Goal: Task Accomplishment & Management: Complete application form

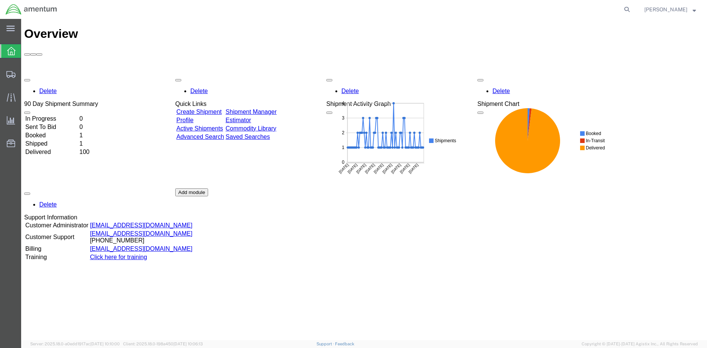
click at [53, 115] on td "In Progress" at bounding box center [51, 119] width 53 height 8
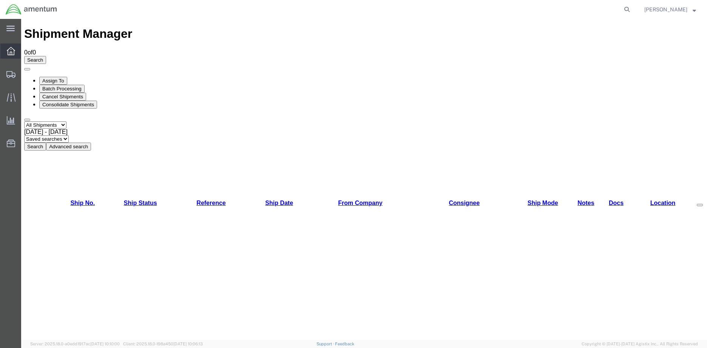
click at [9, 55] on div at bounding box center [10, 50] width 21 height 15
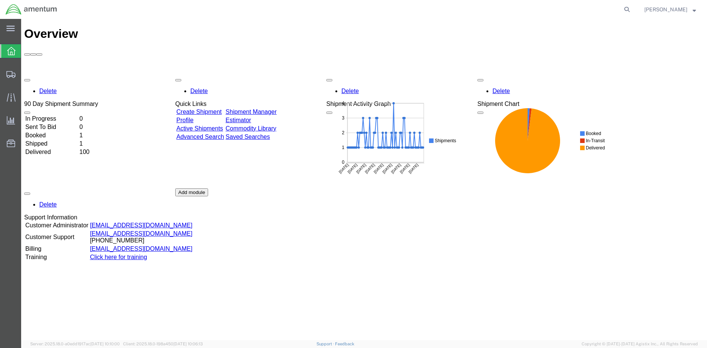
click at [207, 108] on link "Create Shipment" at bounding box center [198, 111] width 45 height 6
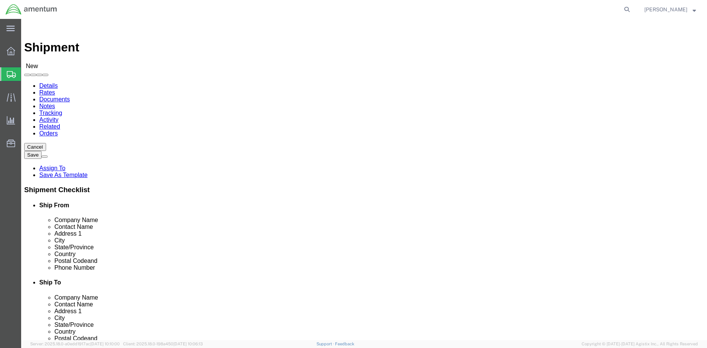
select select
click input "text"
type input "AMENTUM"
click div "Location My Profile Location 1002-4122-6 1006-5256-0 1026-8910-0 1281-0560-3 13…"
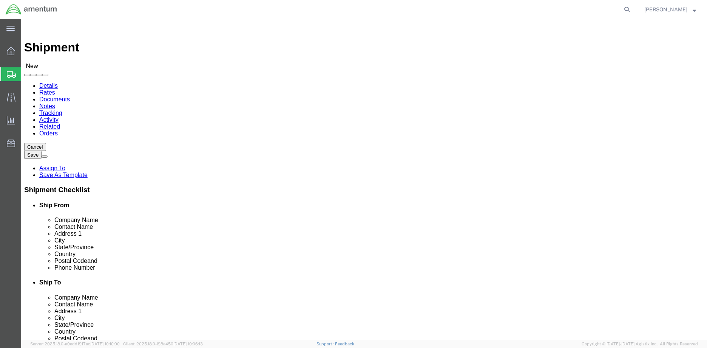
click input "text"
type input "TREVOR WILLIAMS"
click input "text"
type input "M008 NAF ANDREWS 1 SAN DIEGO LOOP"
select select
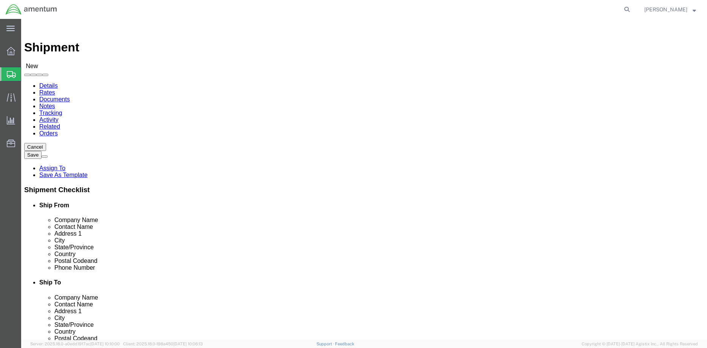
click input "text"
type input "BLDG 3148 HANGER 14"
click input "text"
type input "ANDREWS AFB"
click input "BLDG 3148 HANGER 14"
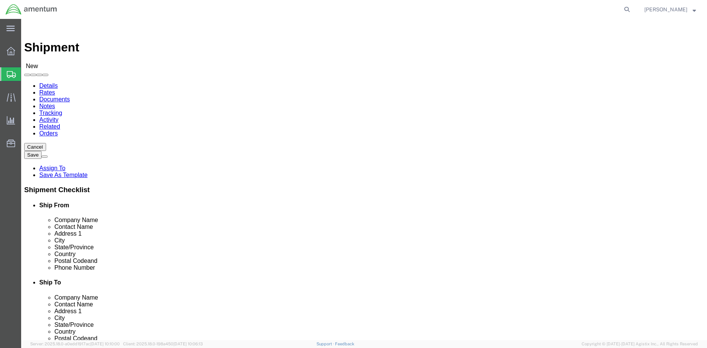
scroll to position [114, 0]
select select
click input "text"
type input "20762"
select select
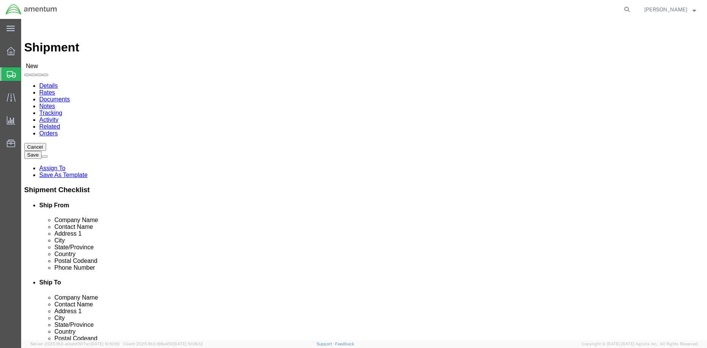
click input "text"
type input "318 471 4224"
click input "text"
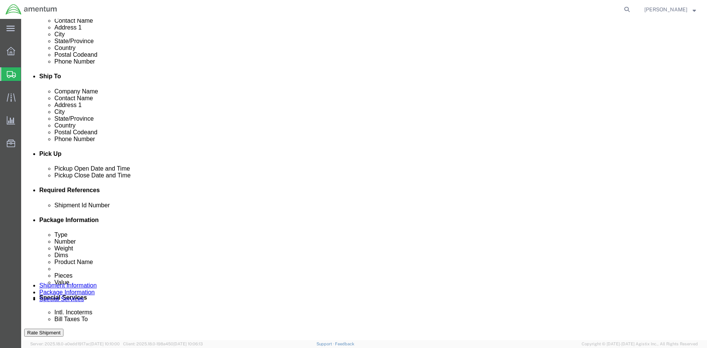
scroll to position [227, 0]
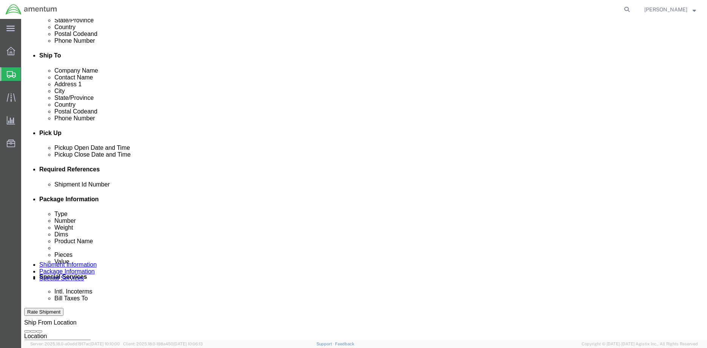
click input "text"
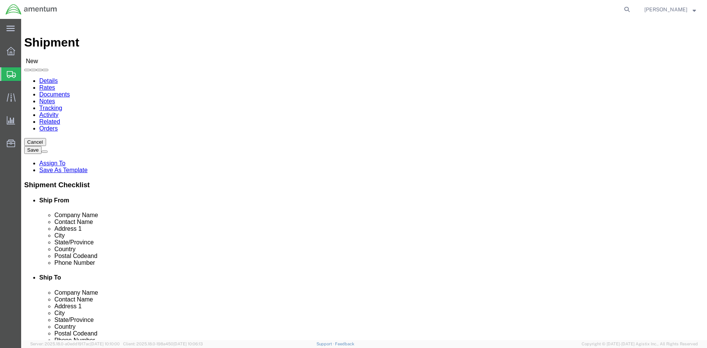
scroll to position [0, 0]
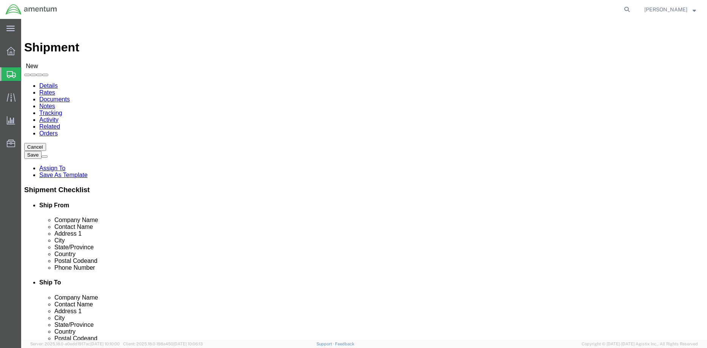
type input "12345678"
click input "text"
type input "DYH"
click input "AMENTUM"
type input "A"
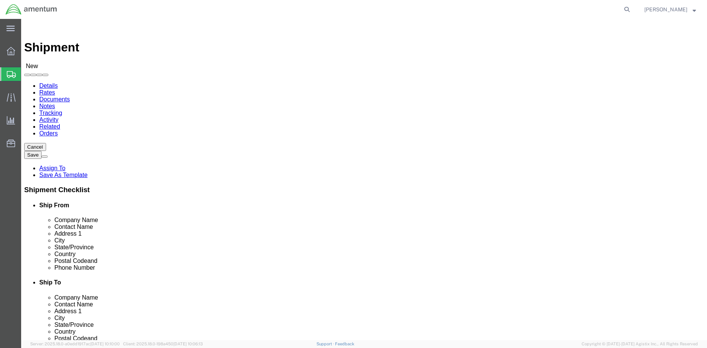
type input "DYNCORP INTERNATIONAL LLC"
click input "DYH"
type input "DYNCORP INTERNATIONAL LLC"
click input "text"
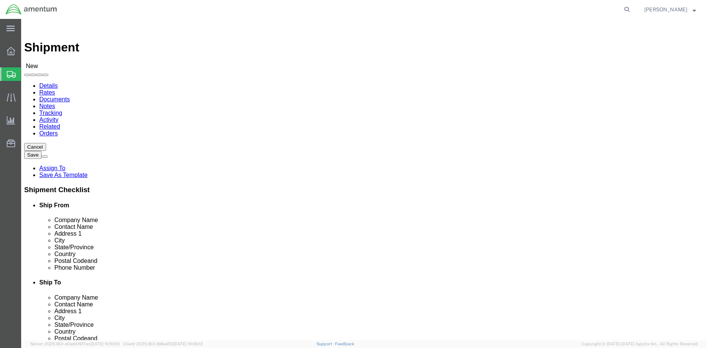
type input "DAVID SKINNER"
click input "text"
type input "HANGER 1665 S"
select select
click input "text"
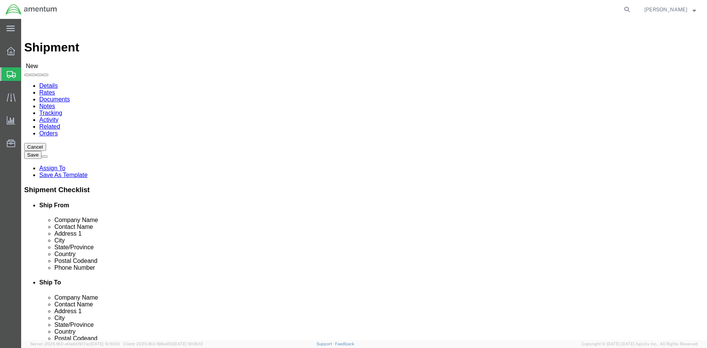
type input "MARINE TRANSPORT SQUADRON (VMR-1)"
click input "text"
type input "HAVELOCK"
select select
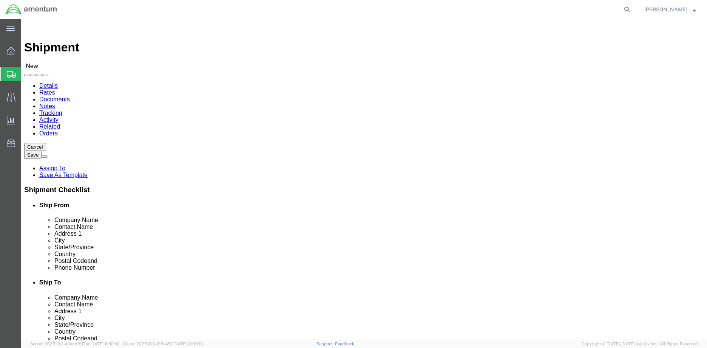
click input "Postal Code"
type input "28533"
select select
click input "text"
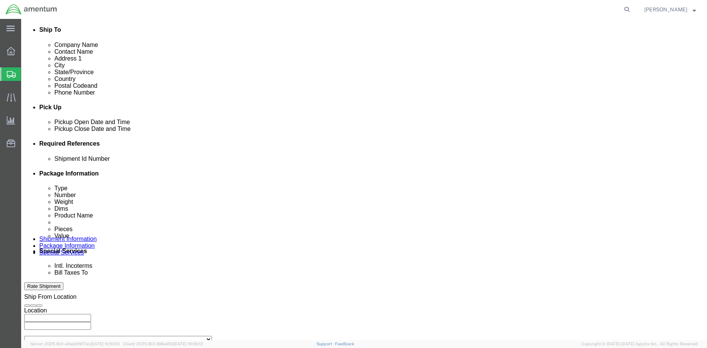
scroll to position [328, 0]
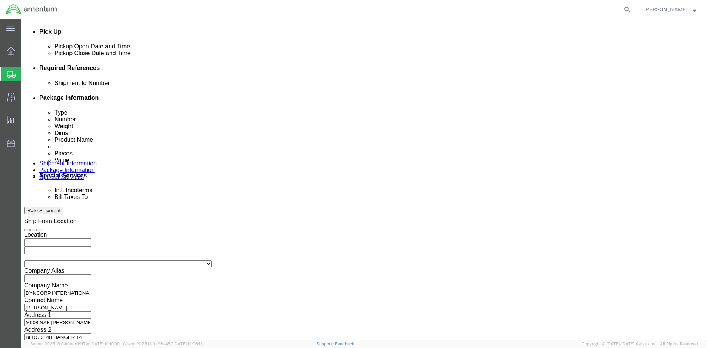
type input "682 717-9386"
click button "Continue"
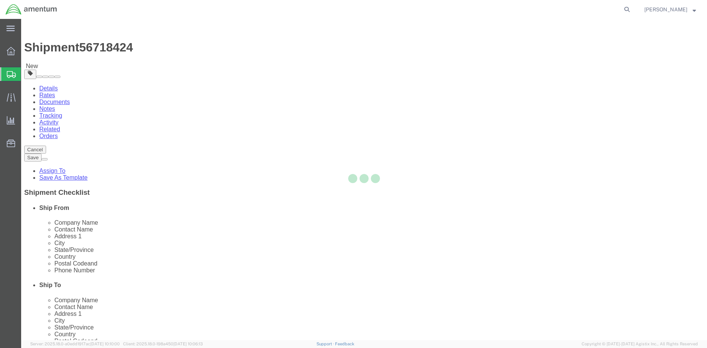
select select "CBOX"
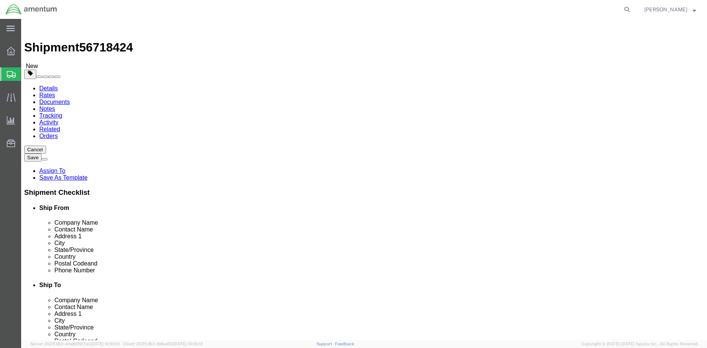
click select "Select BCK Boxes Bale(s) Basket(s) Bolt(s) Bottle(s) Buckets Bulk Bundle(s) Can…"
click input "text"
type input "23"
click input "text"
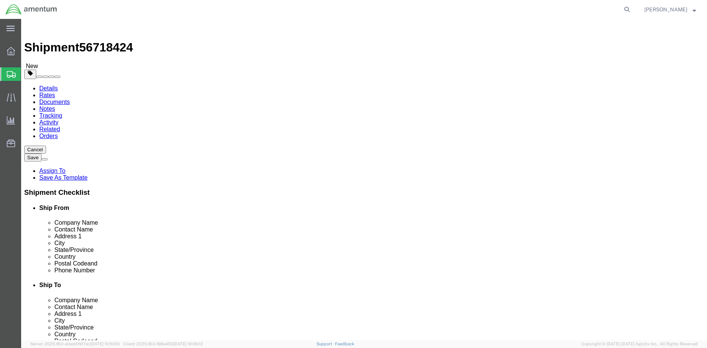
type input "13"
click input "text"
type input "11"
click input "0.00"
type input "0"
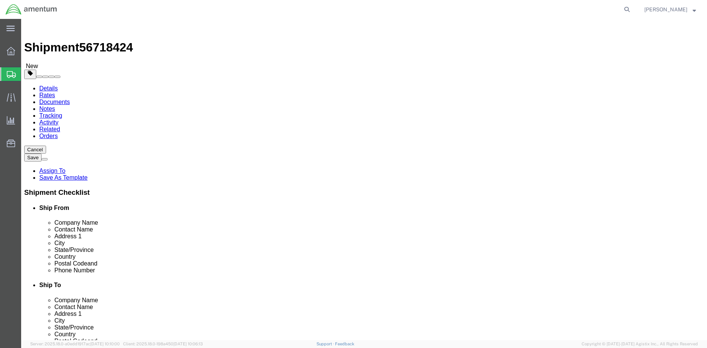
type input "10"
click ul
click span
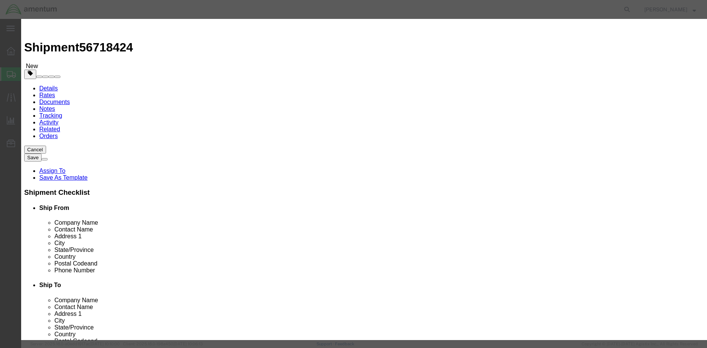
click input "text"
type input "F"
click input "text"
type input "FMS"
click h3 "Add content"
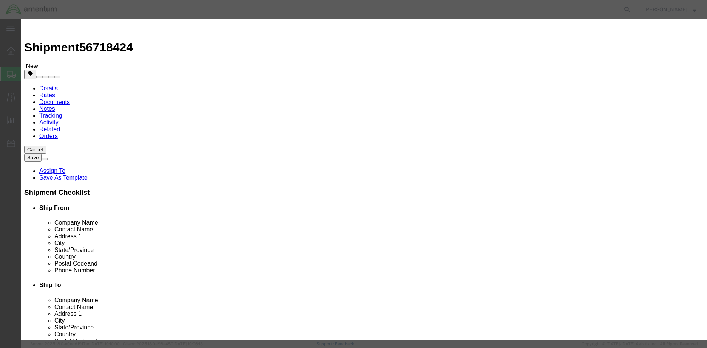
click input "0"
type input "1"
click input "text"
type input "3600.00"
click input "FMS"
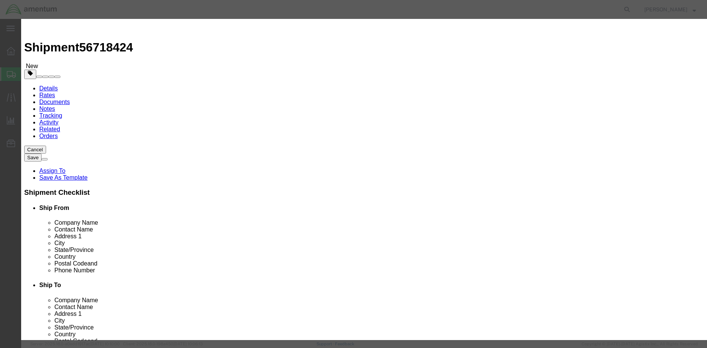
type input "FLIGHT MANAGEMENT SYSTEM"
click button "Save & Close"
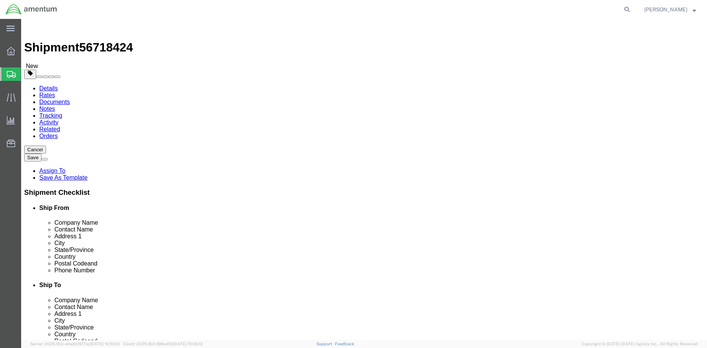
click button "Rate Shipment"
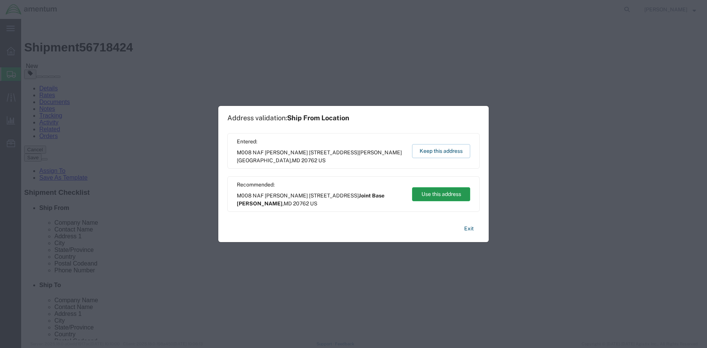
click at [439, 192] on button "Use this address" at bounding box center [441, 194] width 58 height 14
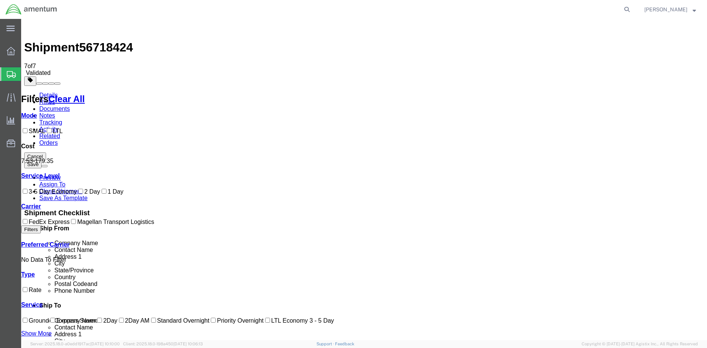
checkbox input "false"
checkbox input "true"
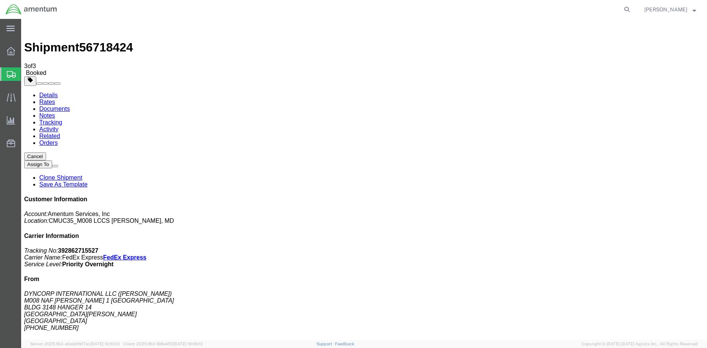
checkbox input "false"
